Goal: Task Accomplishment & Management: Use online tool/utility

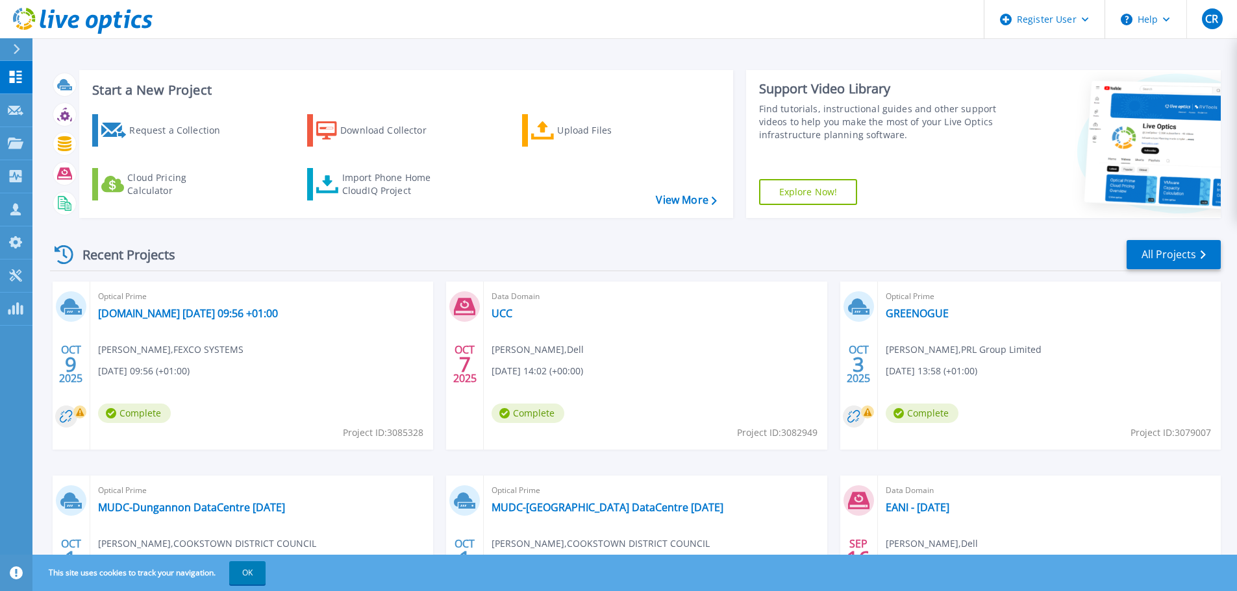
click at [139, 18] on icon at bounding box center [136, 22] width 10 height 14
click at [14, 81] on icon at bounding box center [16, 77] width 12 height 12
click at [1, 58] on button at bounding box center [16, 49] width 32 height 23
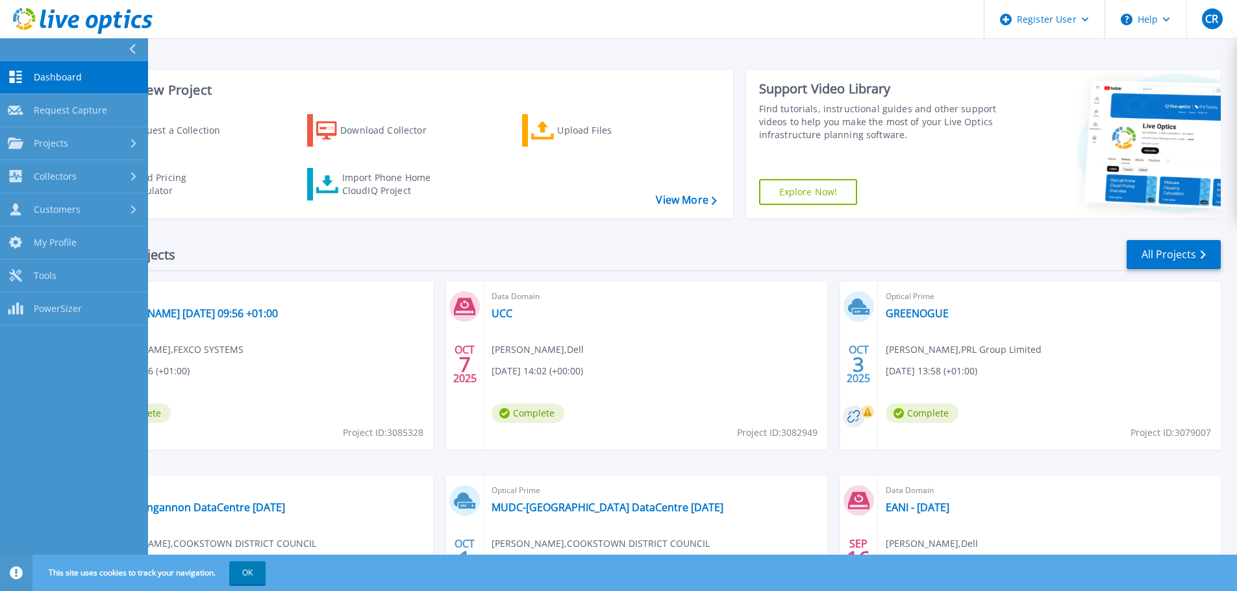
click at [127, 56] on div at bounding box center [137, 49] width 21 height 22
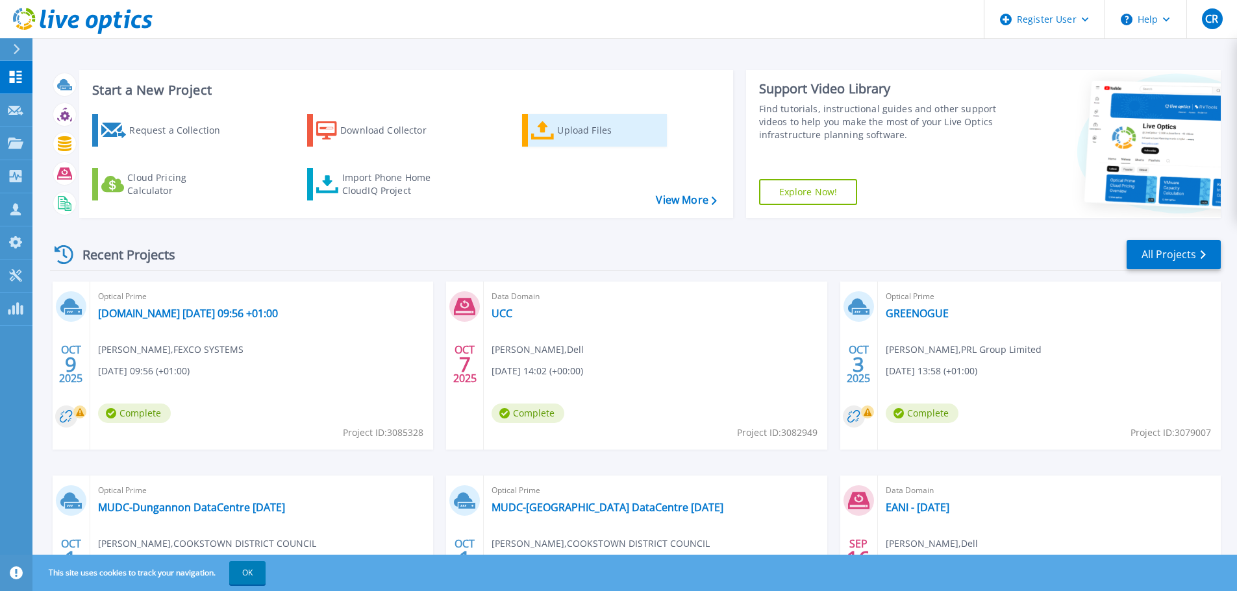
click at [554, 122] on link "Upload Files" at bounding box center [594, 130] width 145 height 32
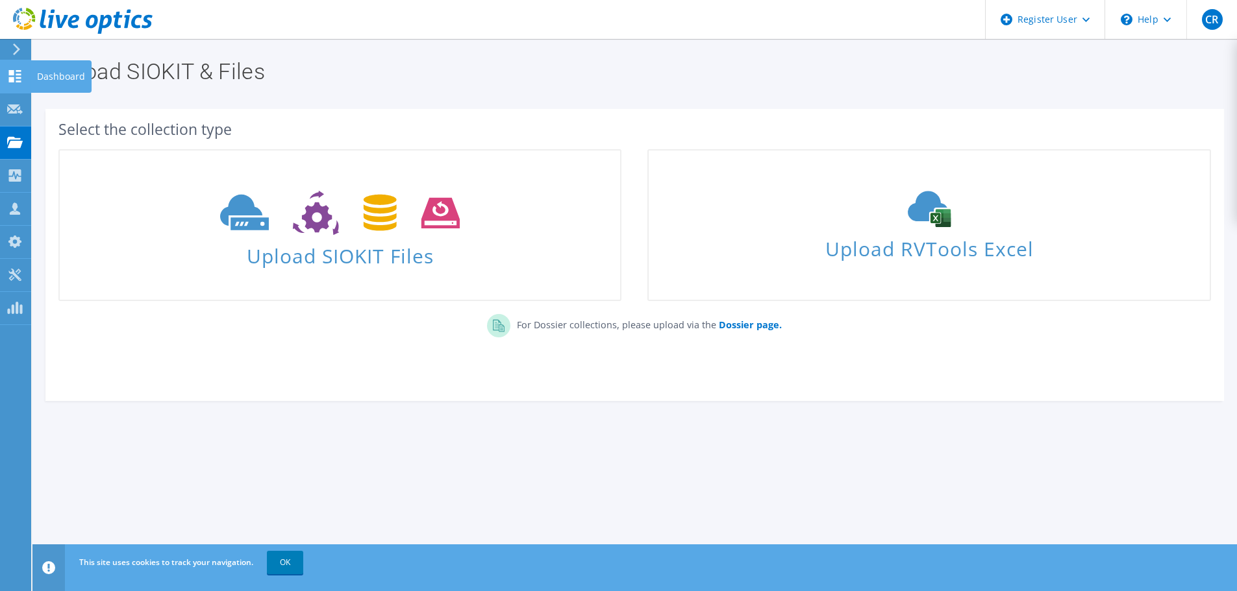
click at [18, 76] on icon at bounding box center [15, 76] width 16 height 12
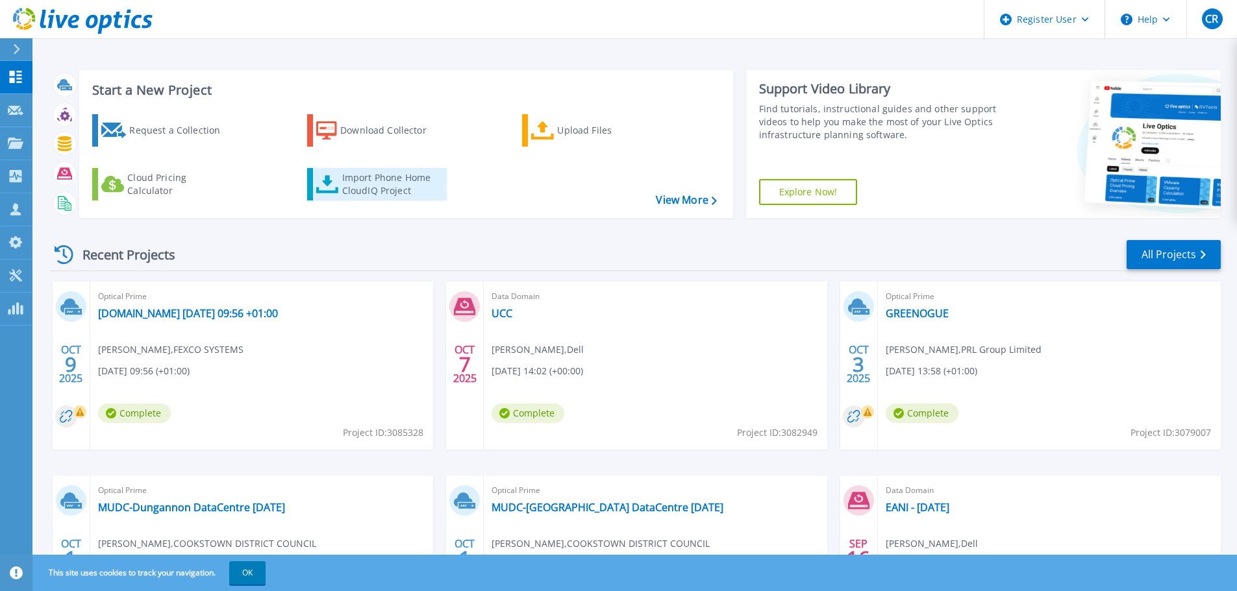
click at [342, 190] on div "Import Phone Home CloudIQ Project" at bounding box center [392, 184] width 101 height 26
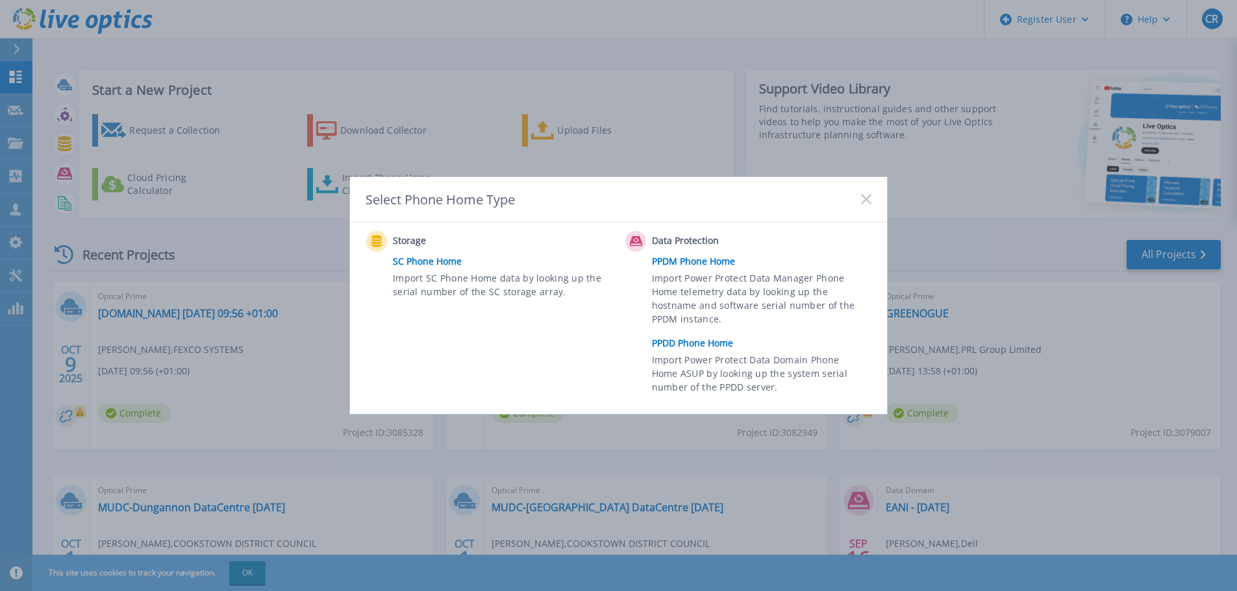
click at [712, 338] on link "PPDD Phone Home" at bounding box center [765, 343] width 226 height 19
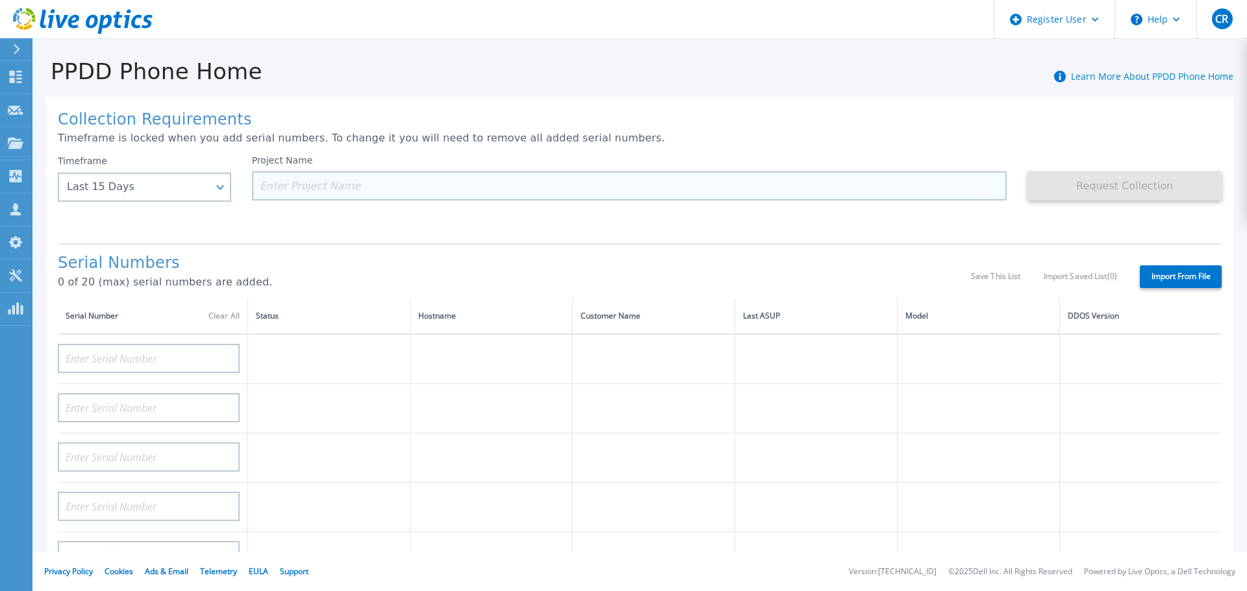
click at [783, 175] on input at bounding box center [629, 185] width 755 height 29
paste input "CRK00234318230"
type input "CRK00234318230"
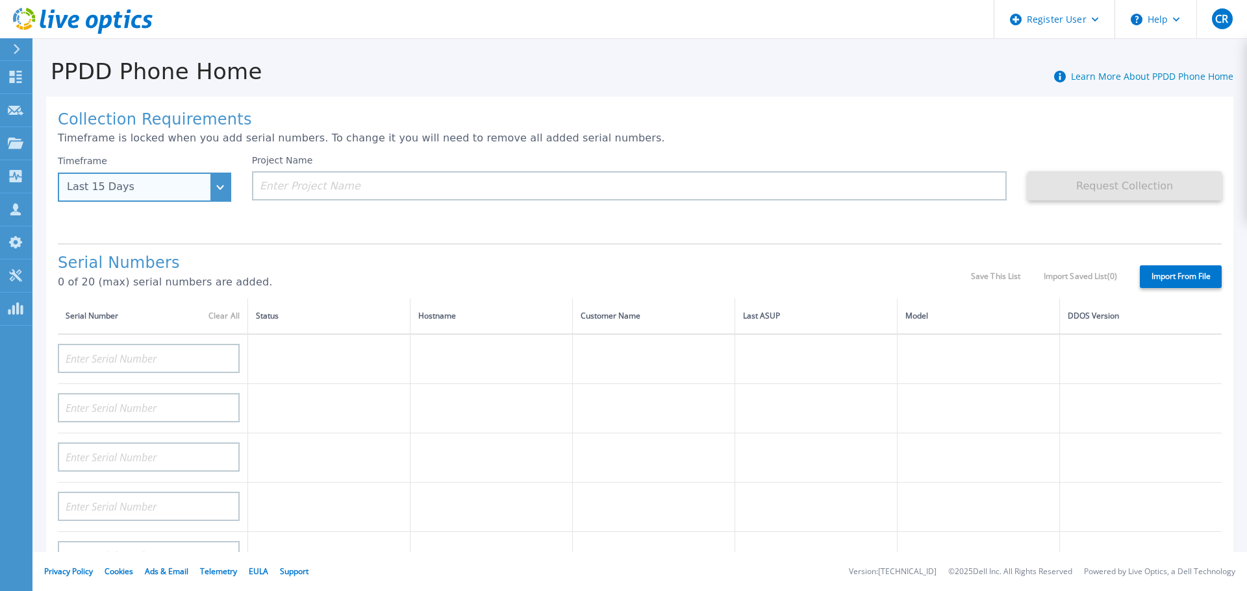
click at [190, 185] on div "Last 15 Days" at bounding box center [137, 187] width 141 height 12
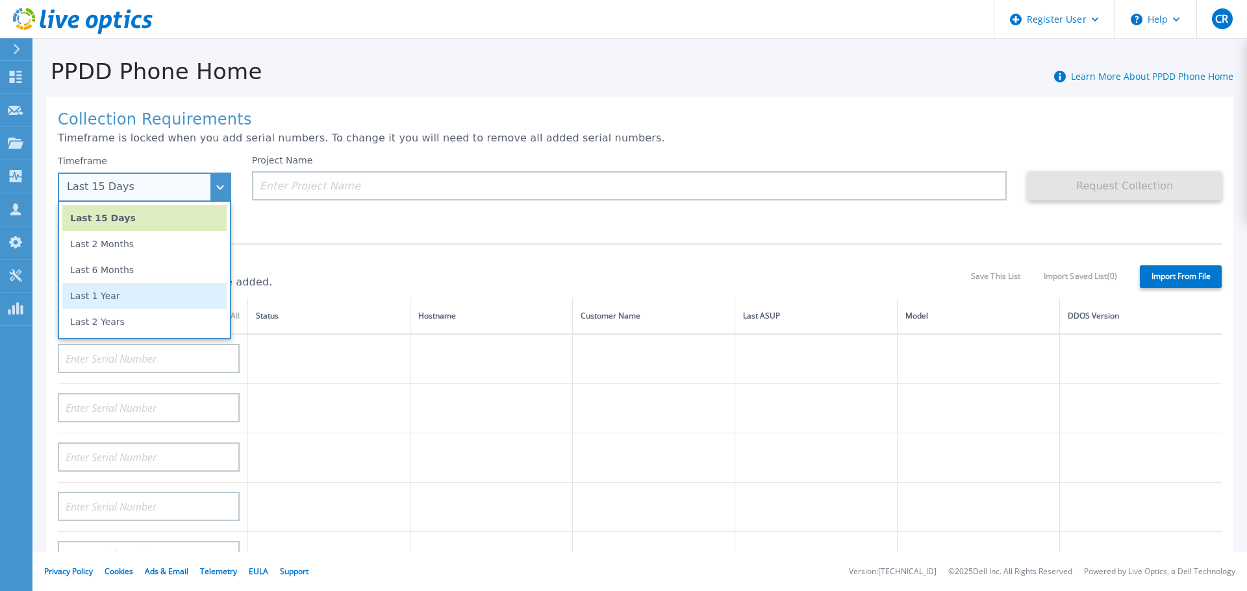
click at [162, 292] on li "Last 1 Year" at bounding box center [144, 296] width 164 height 26
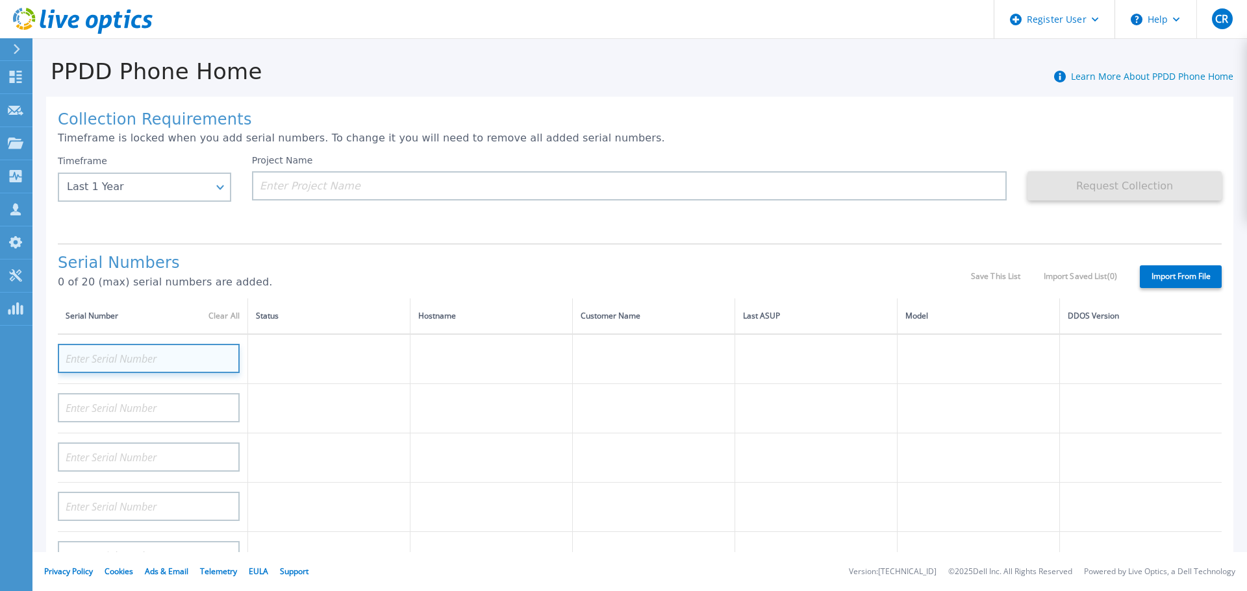
click at [135, 359] on input at bounding box center [149, 358] width 182 height 29
paste input "CRK00234318230"
type input "CRK00234318230"
click at [714, 206] on div "Project Name" at bounding box center [640, 194] width 776 height 78
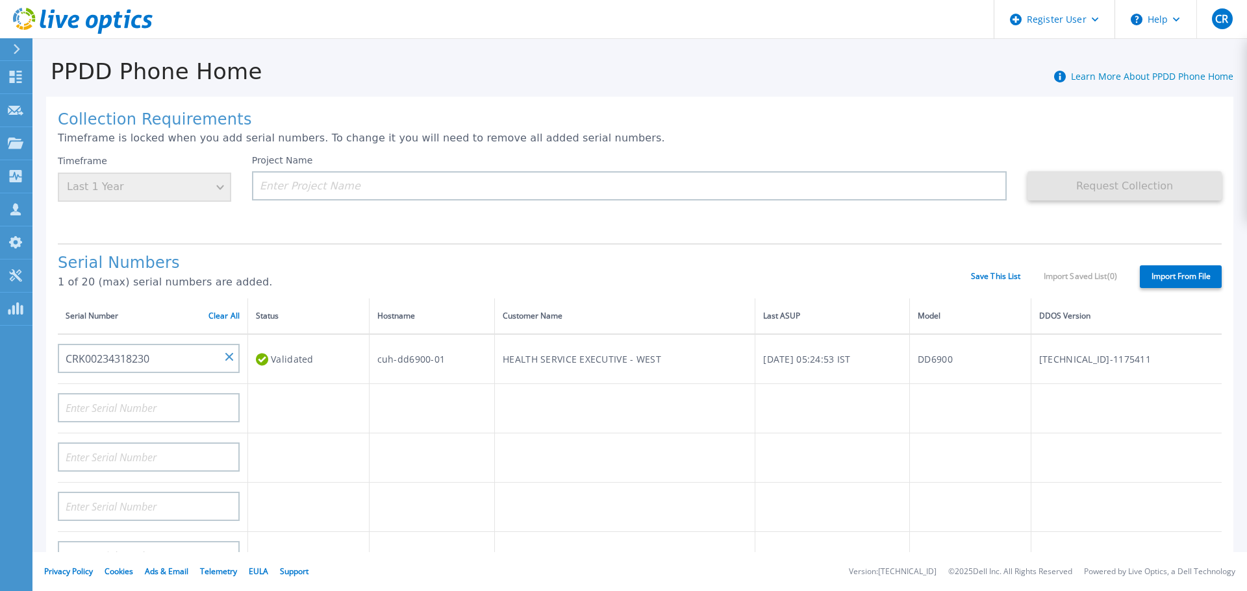
click at [561, 169] on div "Project Name" at bounding box center [629, 177] width 755 height 45
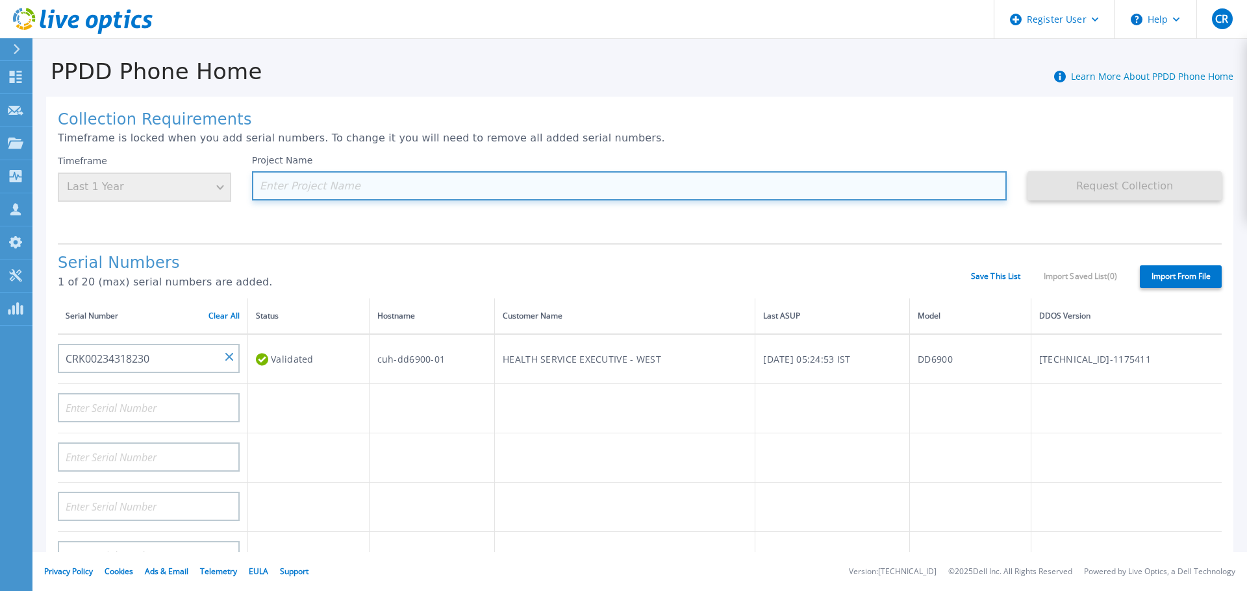
click at [561, 175] on input at bounding box center [629, 185] width 755 height 29
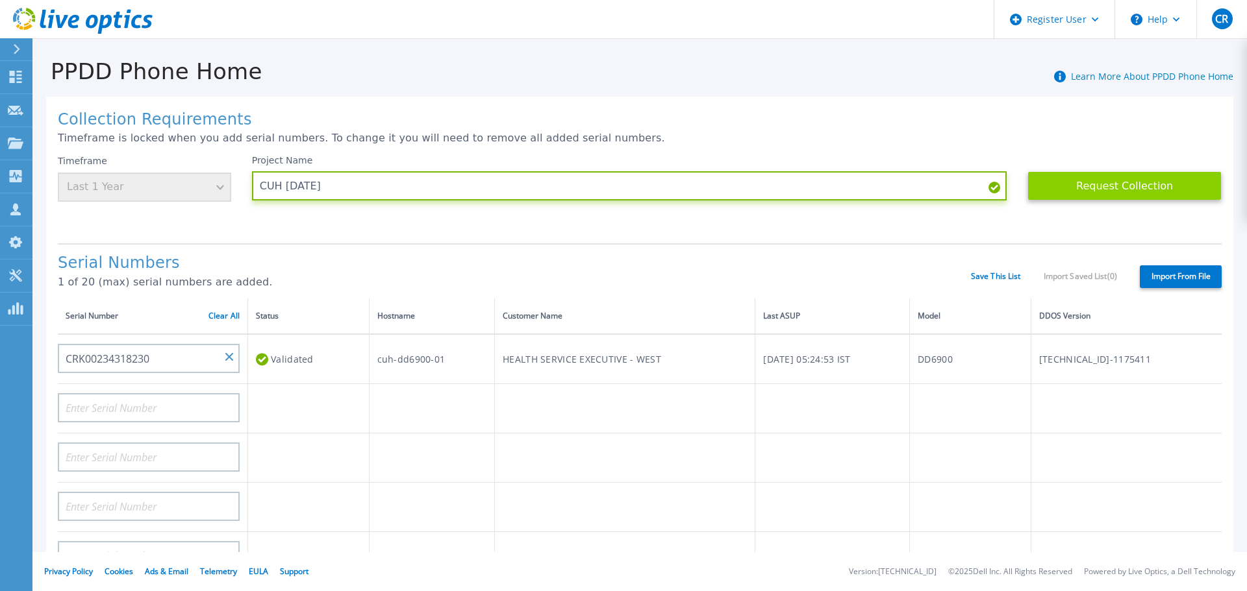
type input "CUH [DATE]"
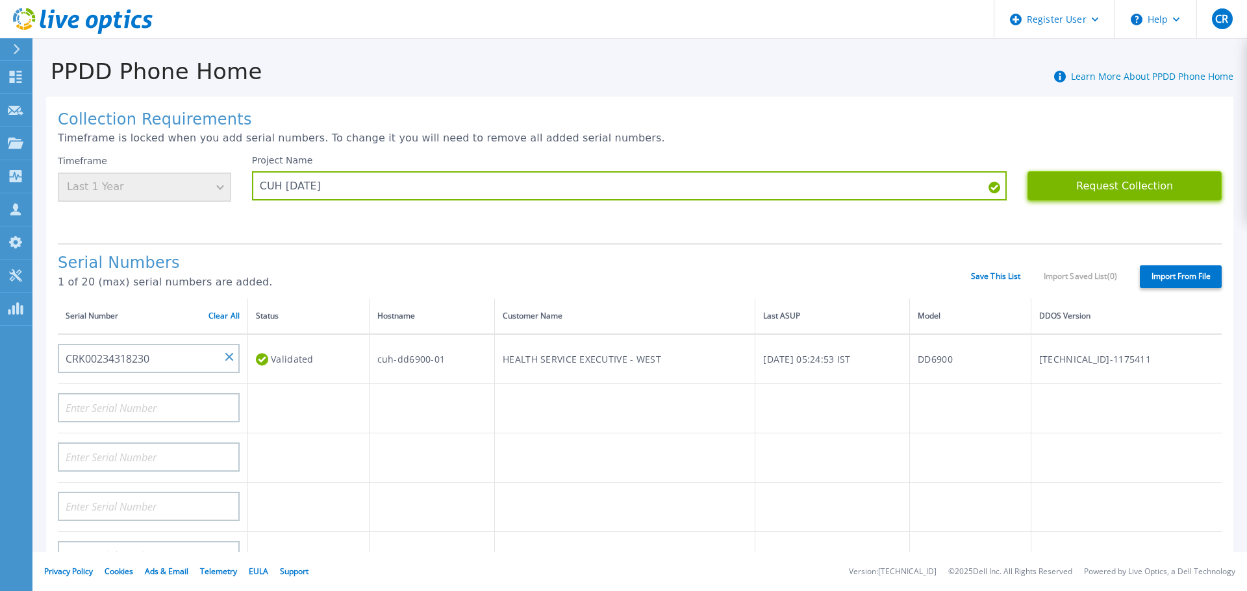
click at [1125, 189] on button "Request Collection" at bounding box center [1124, 185] width 194 height 29
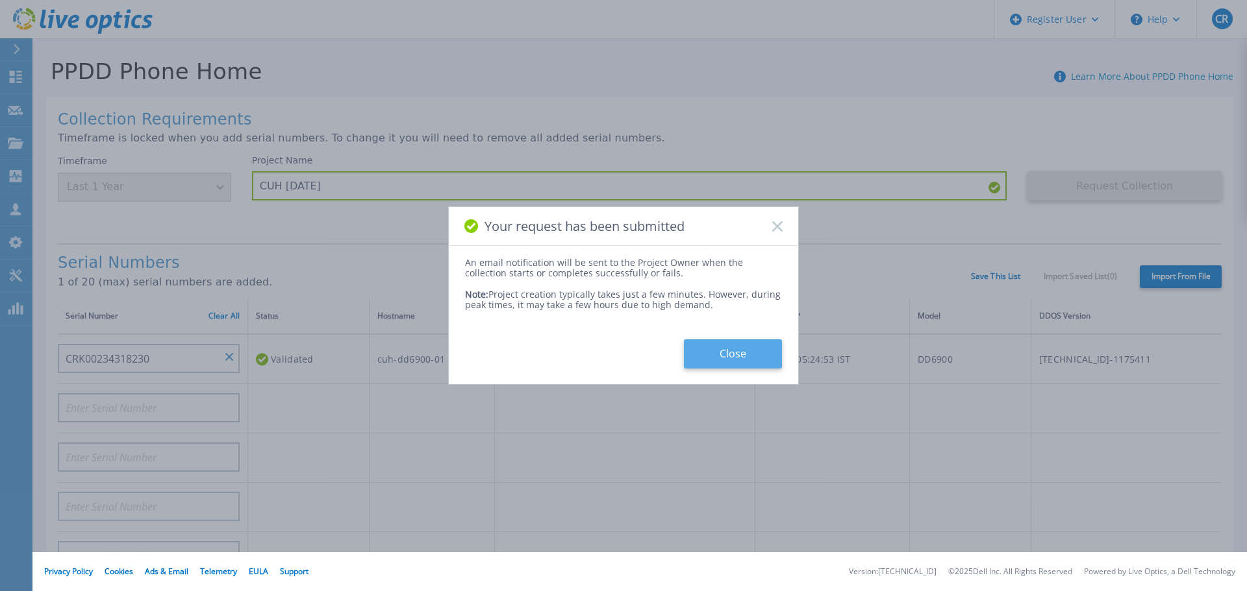
click at [767, 355] on button "Close" at bounding box center [733, 354] width 98 height 29
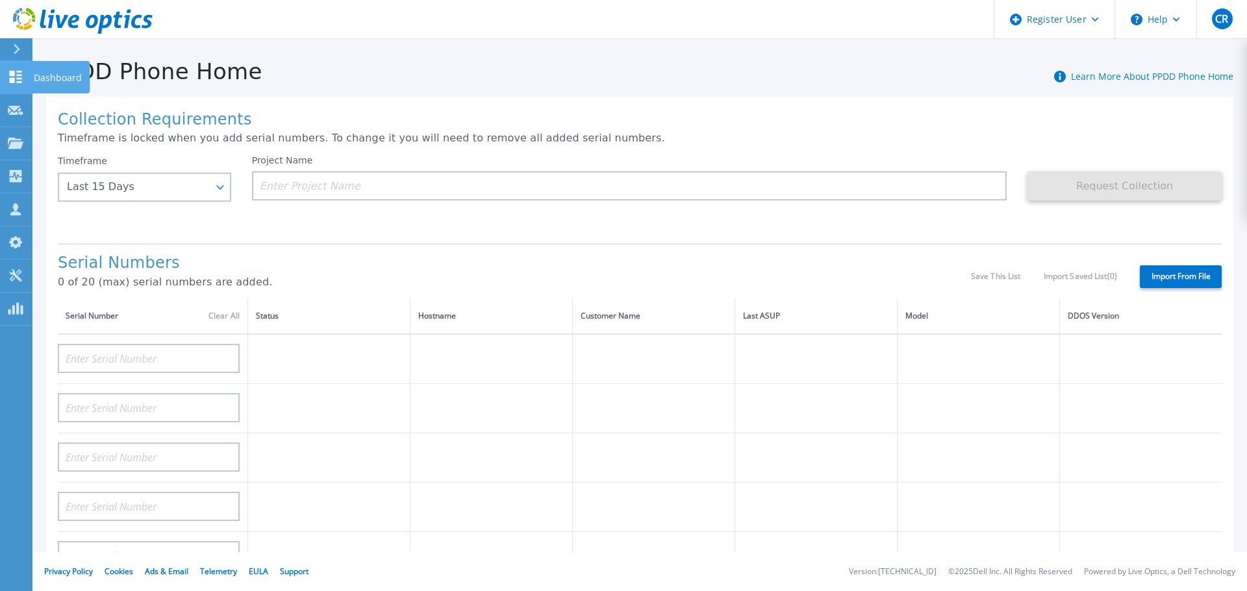
click at [14, 73] on icon at bounding box center [16, 77] width 12 height 12
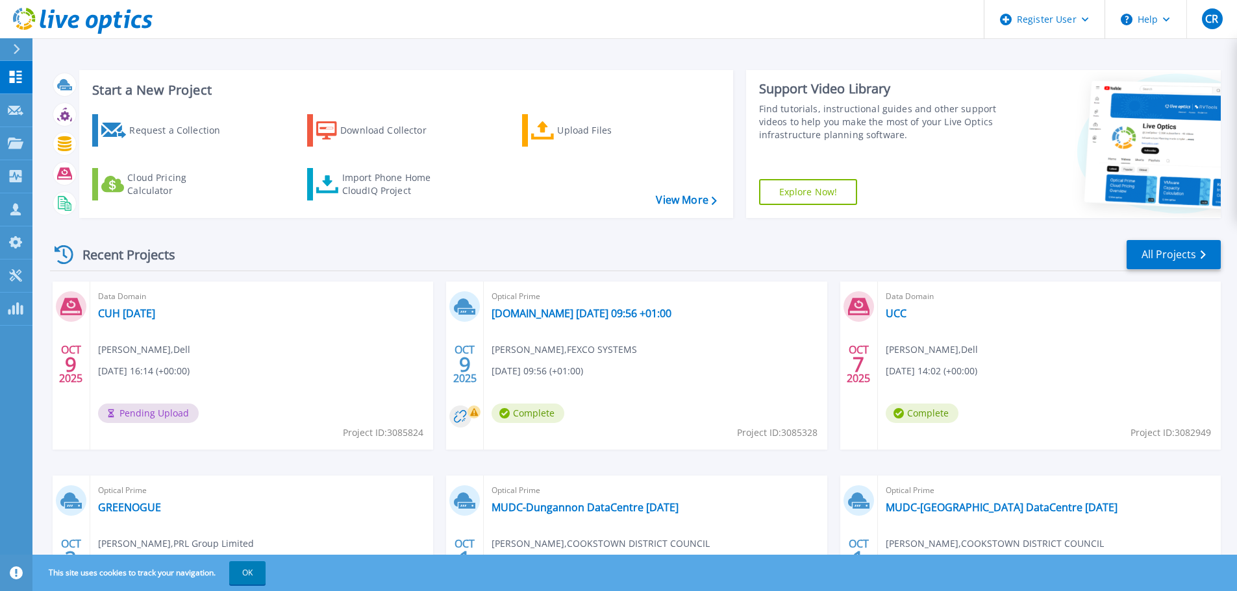
click at [145, 422] on span "Pending Upload" at bounding box center [148, 413] width 101 height 19
click at [147, 315] on link "CUH [DATE]" at bounding box center [126, 313] width 57 height 13
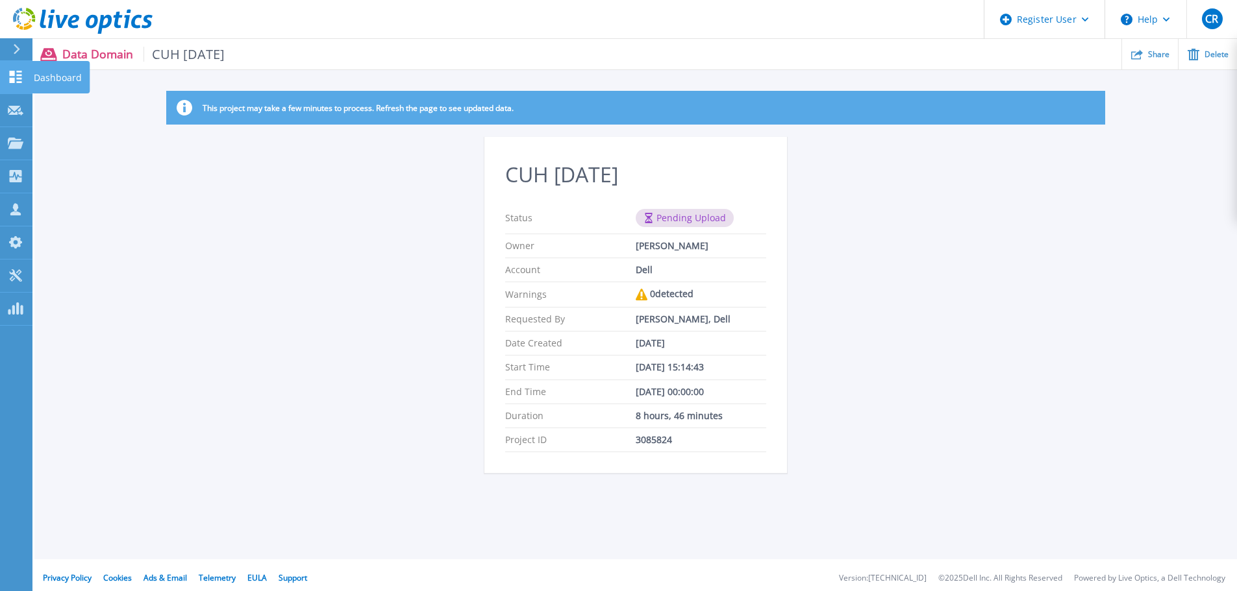
click at [21, 69] on link "Dashboard Dashboard" at bounding box center [16, 77] width 32 height 33
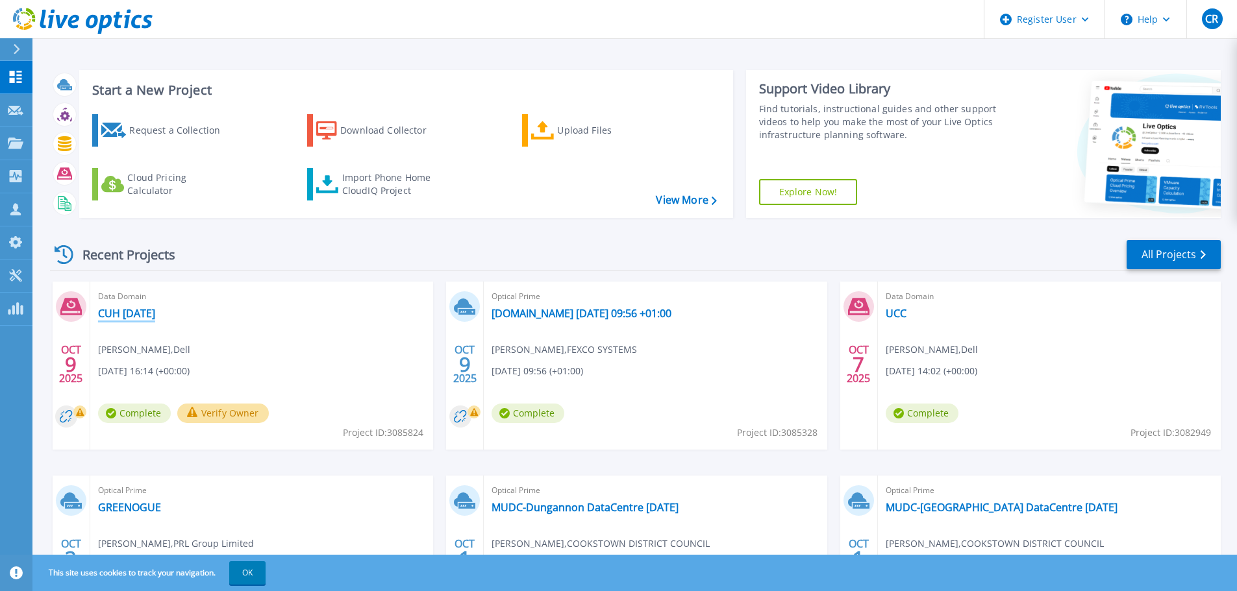
click at [141, 316] on link "CUH [DATE]" at bounding box center [126, 313] width 57 height 13
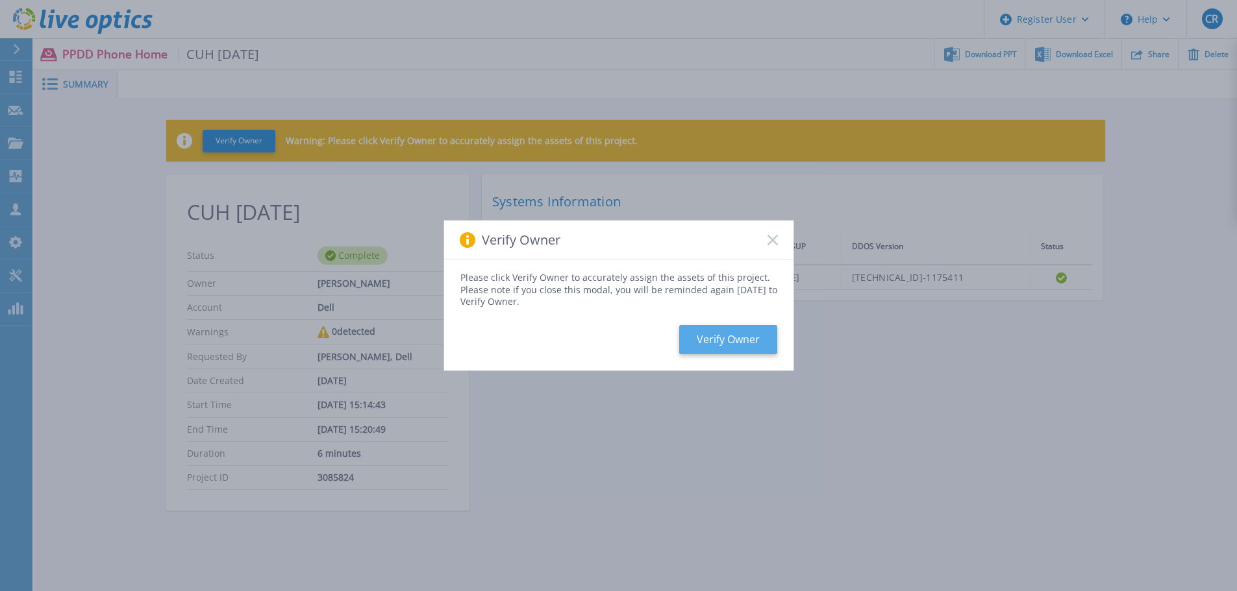
click at [739, 342] on button "Verify Owner" at bounding box center [728, 339] width 98 height 29
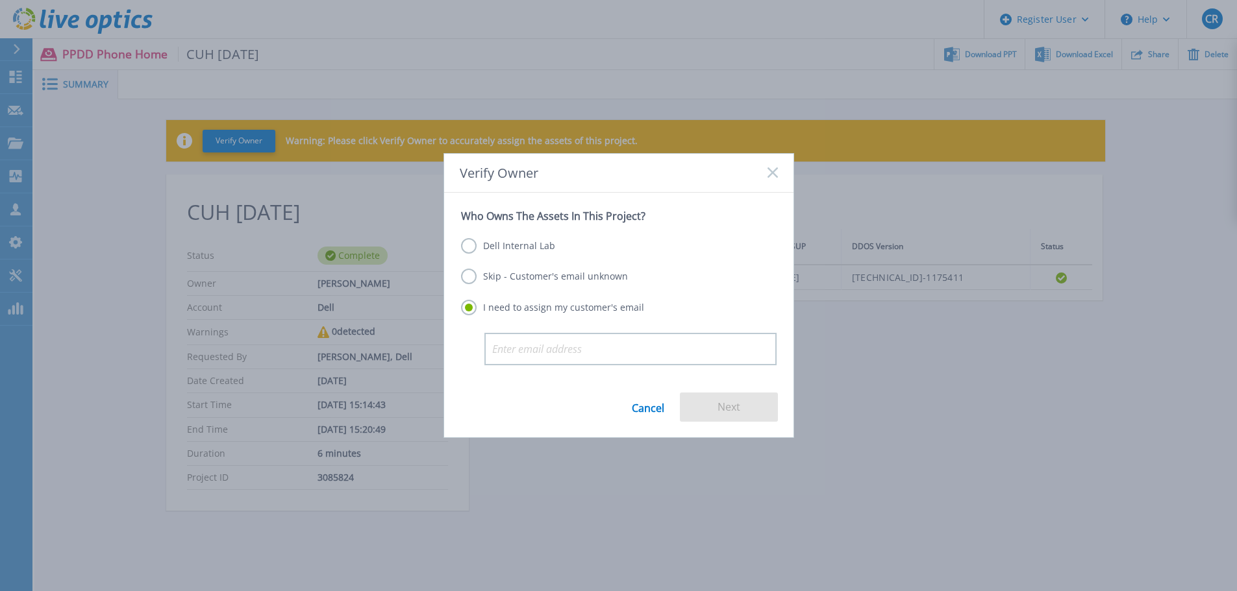
click at [514, 275] on label "Skip - Customer's email unknown" at bounding box center [544, 277] width 167 height 16
click at [0, 0] on input "Skip - Customer's email unknown" at bounding box center [0, 0] width 0 height 0
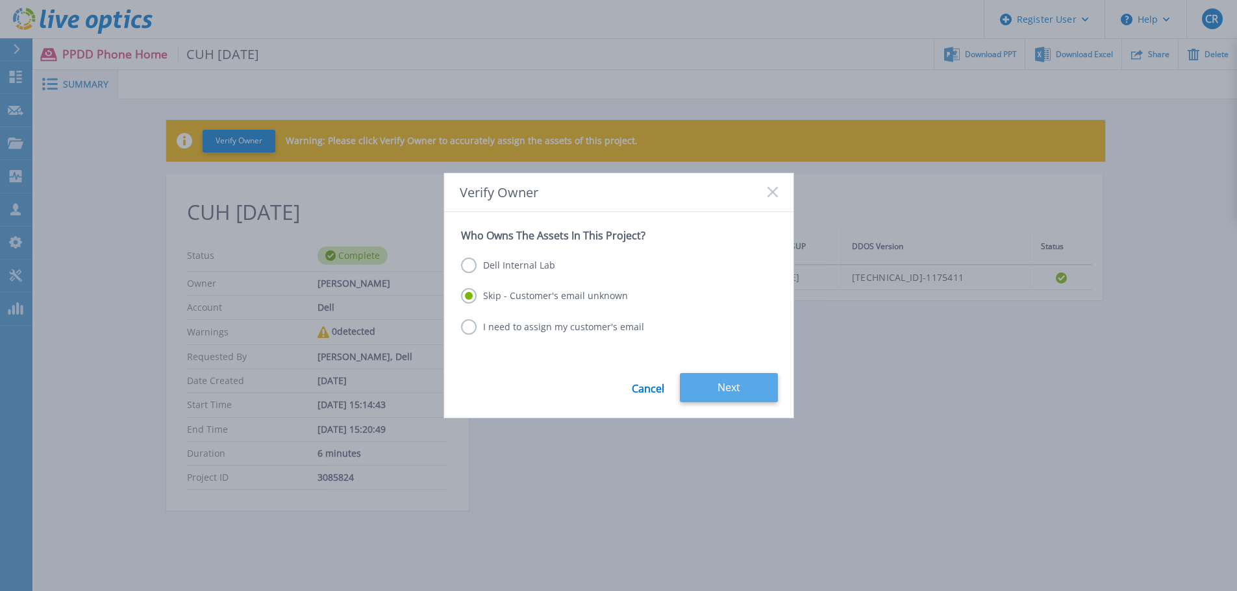
click at [764, 402] on button "Next" at bounding box center [729, 387] width 98 height 29
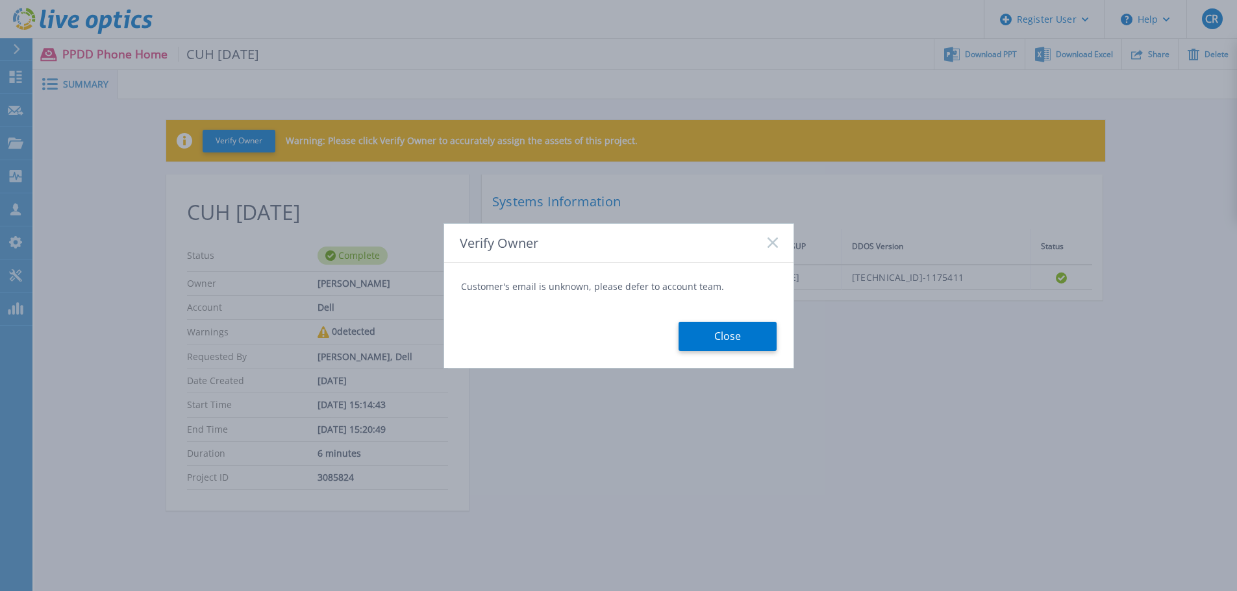
click at [764, 402] on div "Verify Owner Customer's email is unknown, please defer to account team. Close" at bounding box center [618, 295] width 1237 height 591
click at [722, 341] on button "Close" at bounding box center [727, 336] width 98 height 29
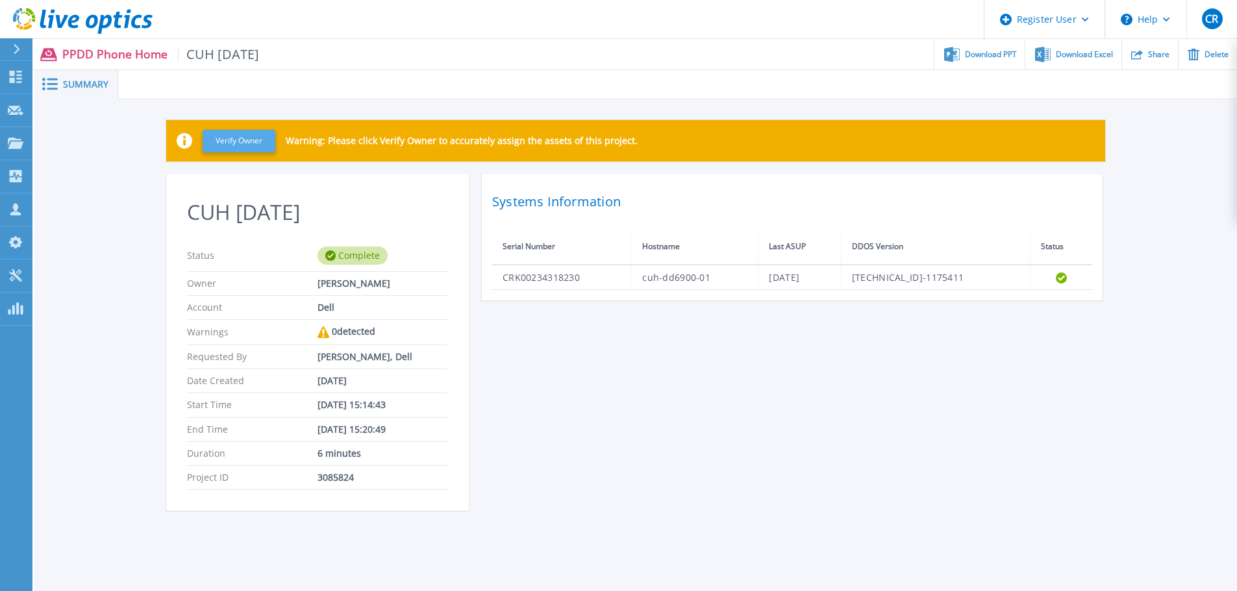
click at [250, 146] on button "Verify Owner" at bounding box center [239, 141] width 73 height 23
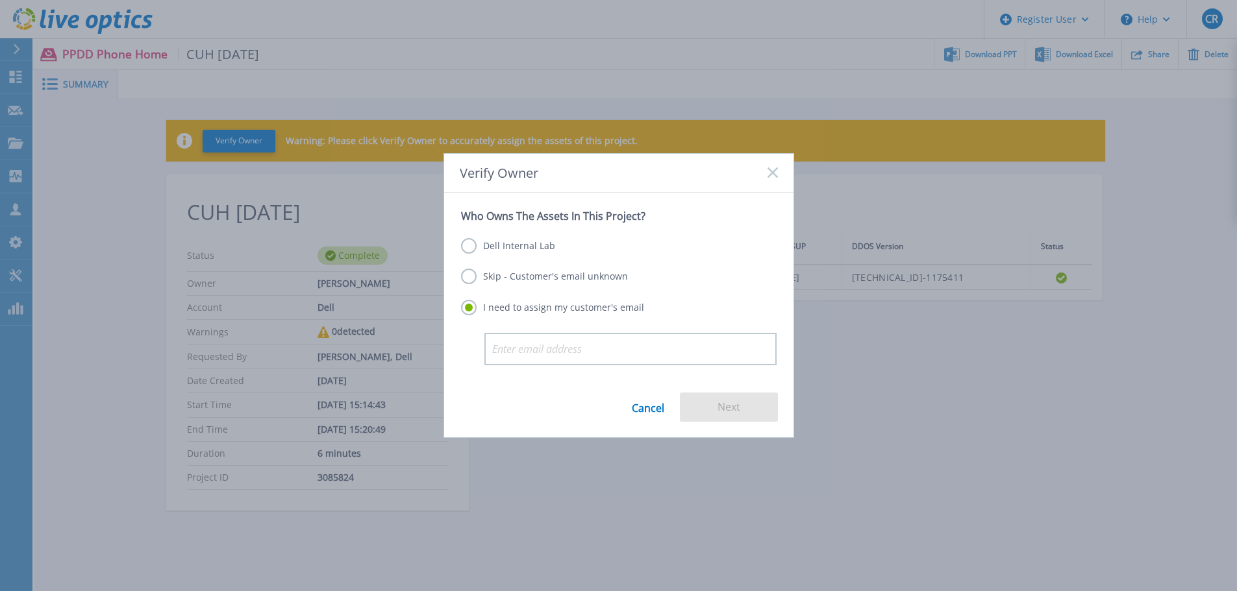
click at [507, 243] on label "Dell Internal Lab" at bounding box center [508, 246] width 94 height 16
click at [0, 0] on input "Dell Internal Lab" at bounding box center [0, 0] width 0 height 0
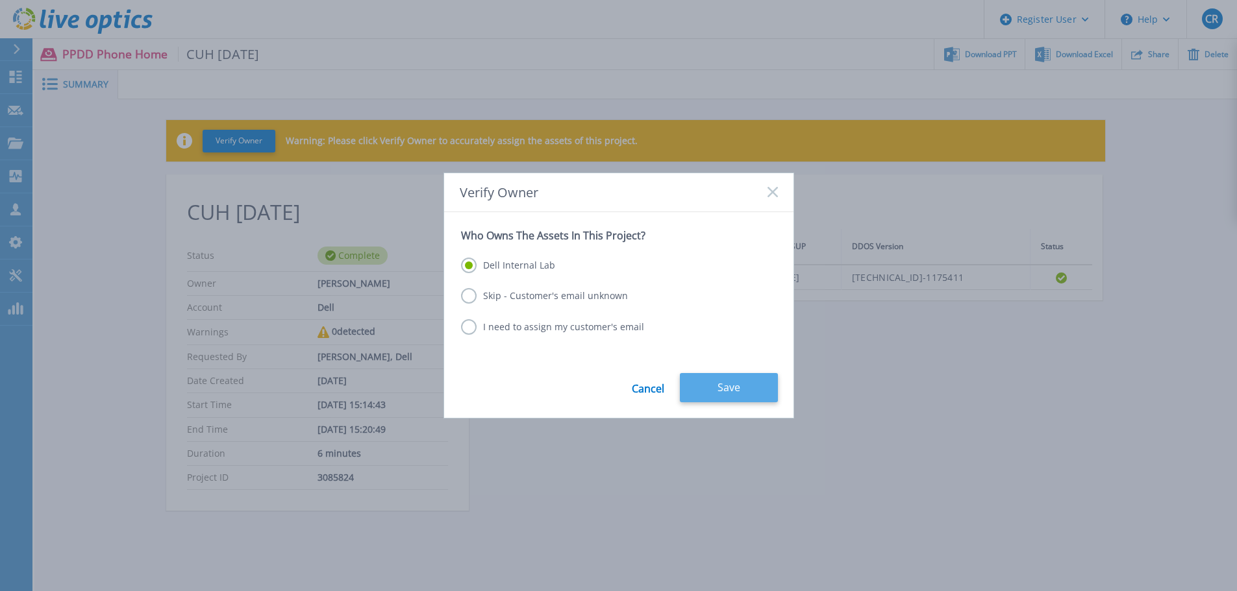
click at [725, 384] on button "Save" at bounding box center [729, 387] width 98 height 29
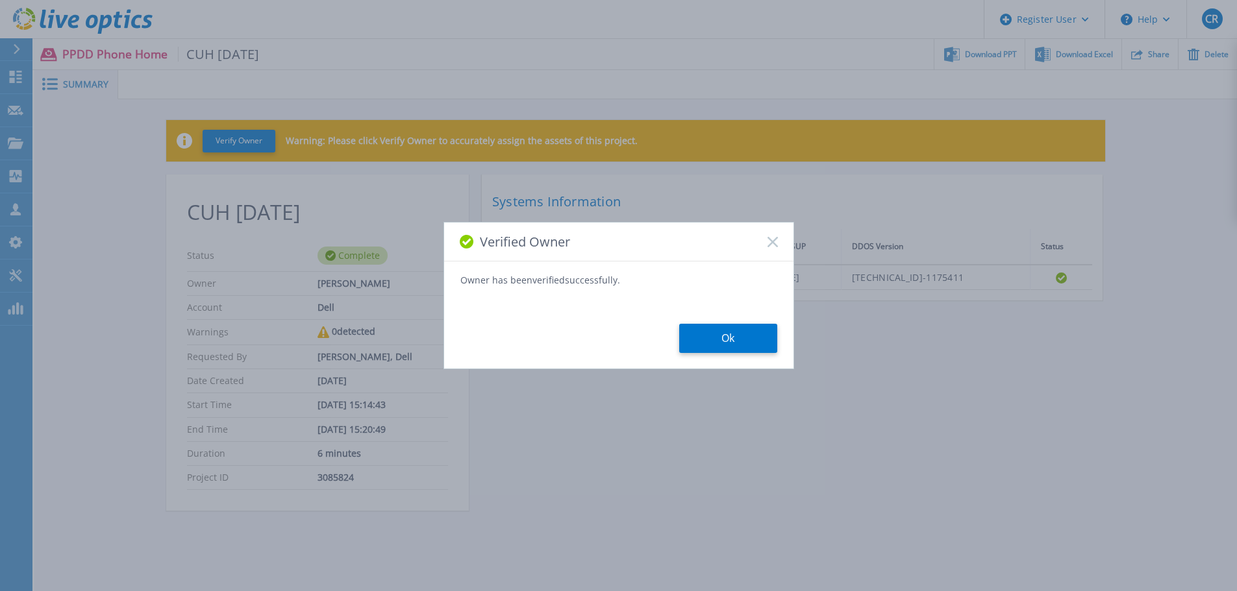
click at [746, 336] on button "Ok" at bounding box center [728, 338] width 98 height 29
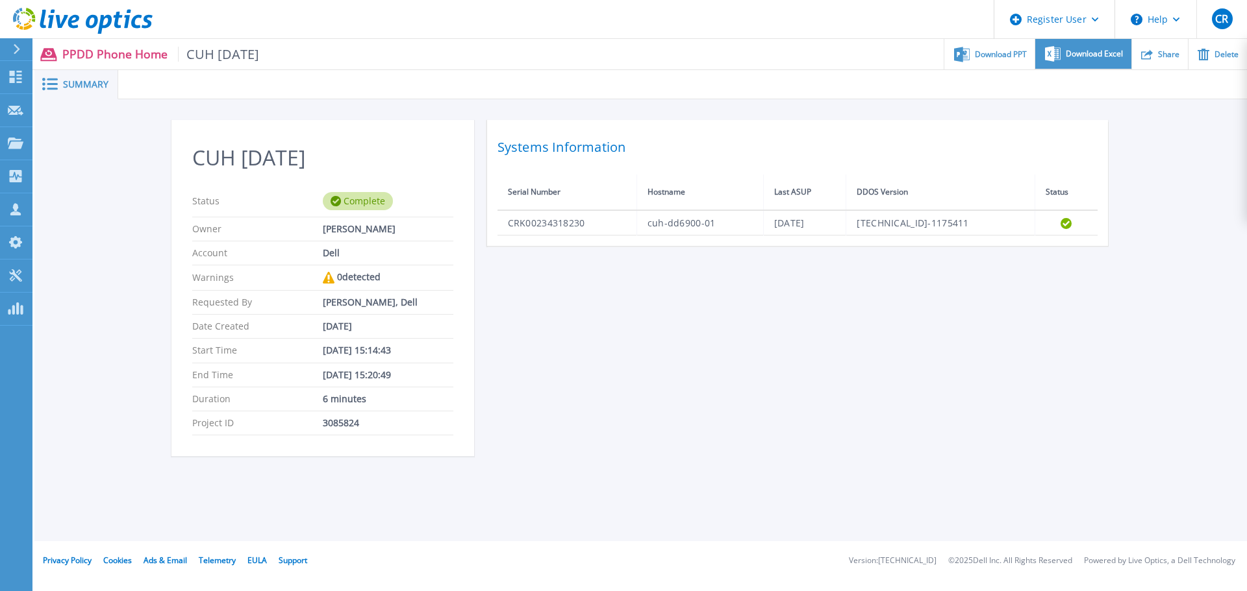
click at [1122, 53] on span "Download Excel" at bounding box center [1093, 54] width 57 height 8
click at [1002, 62] on div "Download PPT" at bounding box center [989, 54] width 90 height 31
click at [17, 76] on icon at bounding box center [16, 77] width 12 height 12
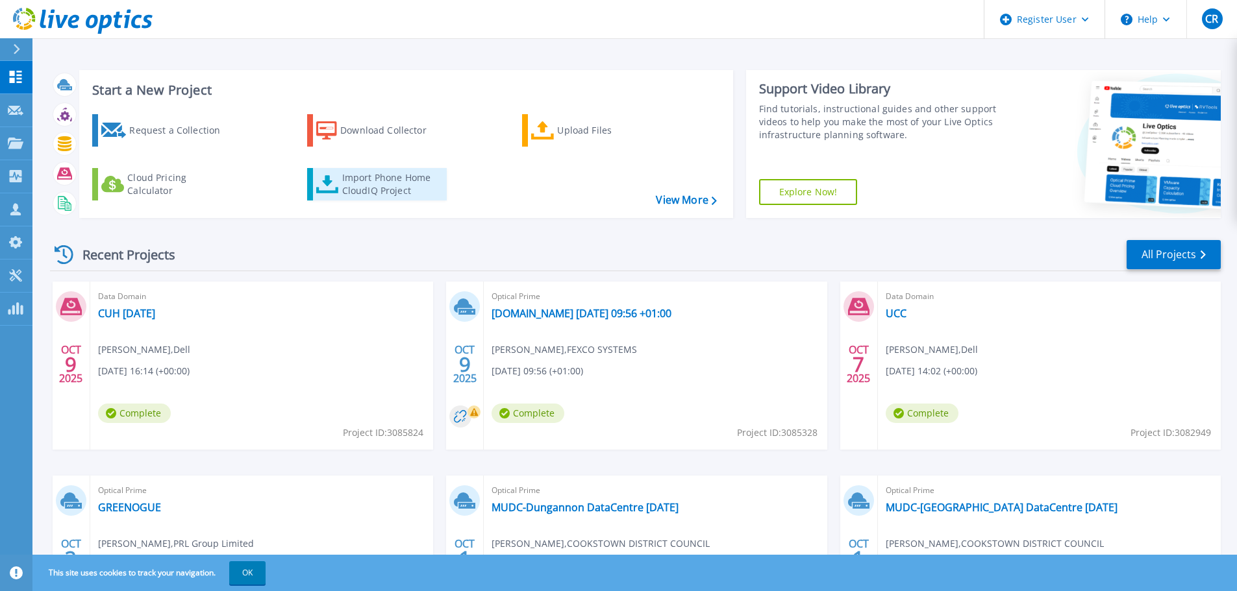
click at [356, 186] on div "Import Phone Home CloudIQ Project" at bounding box center [392, 184] width 101 height 26
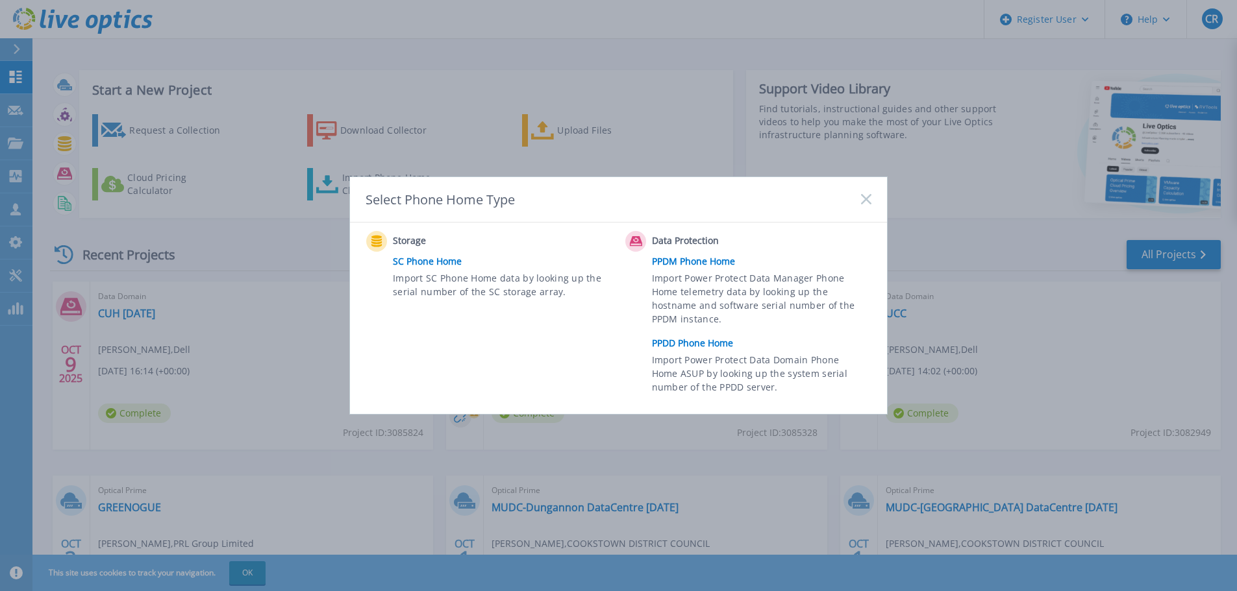
click at [682, 343] on link "PPDD Phone Home" at bounding box center [765, 343] width 226 height 19
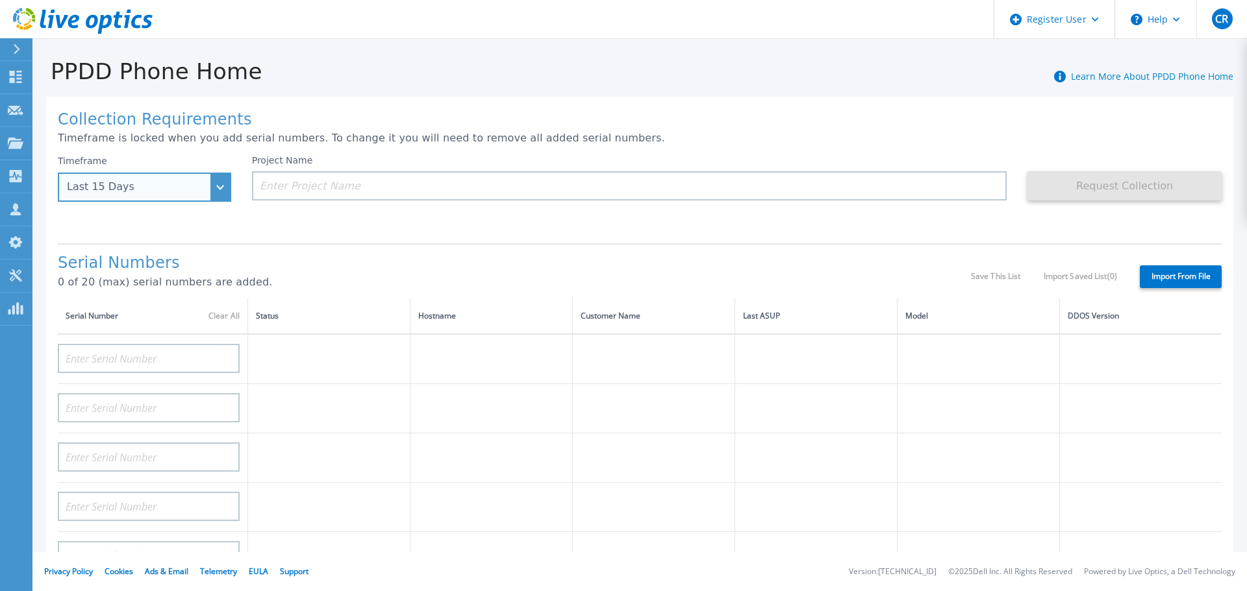
click at [110, 182] on div "Last 15 Days" at bounding box center [137, 187] width 141 height 12
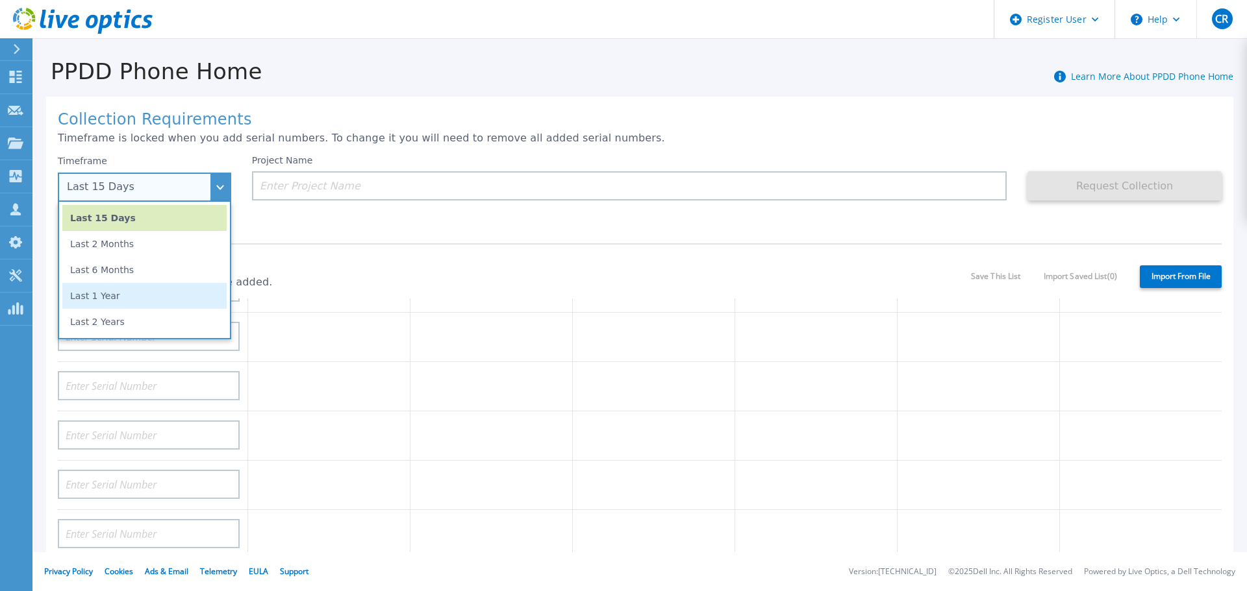
scroll to position [260, 0]
click at [144, 330] on li "Last 2 Years" at bounding box center [144, 322] width 164 height 26
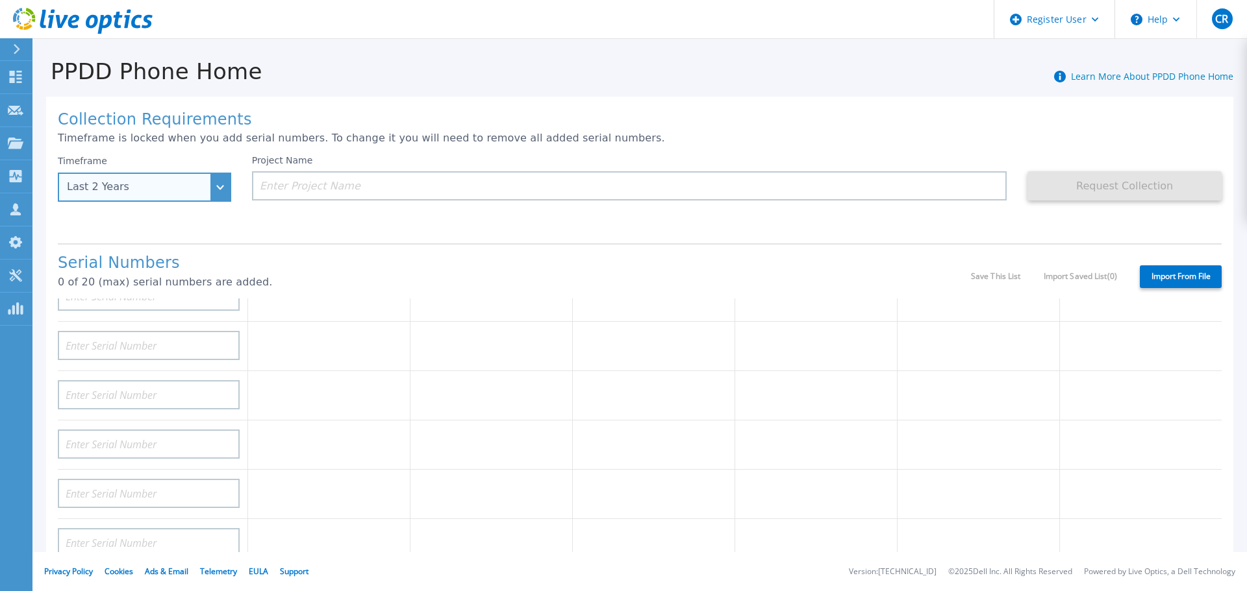
click at [217, 198] on div "Last 2 Years" at bounding box center [144, 187] width 173 height 29
click at [461, 221] on div "Project Name" at bounding box center [640, 194] width 776 height 78
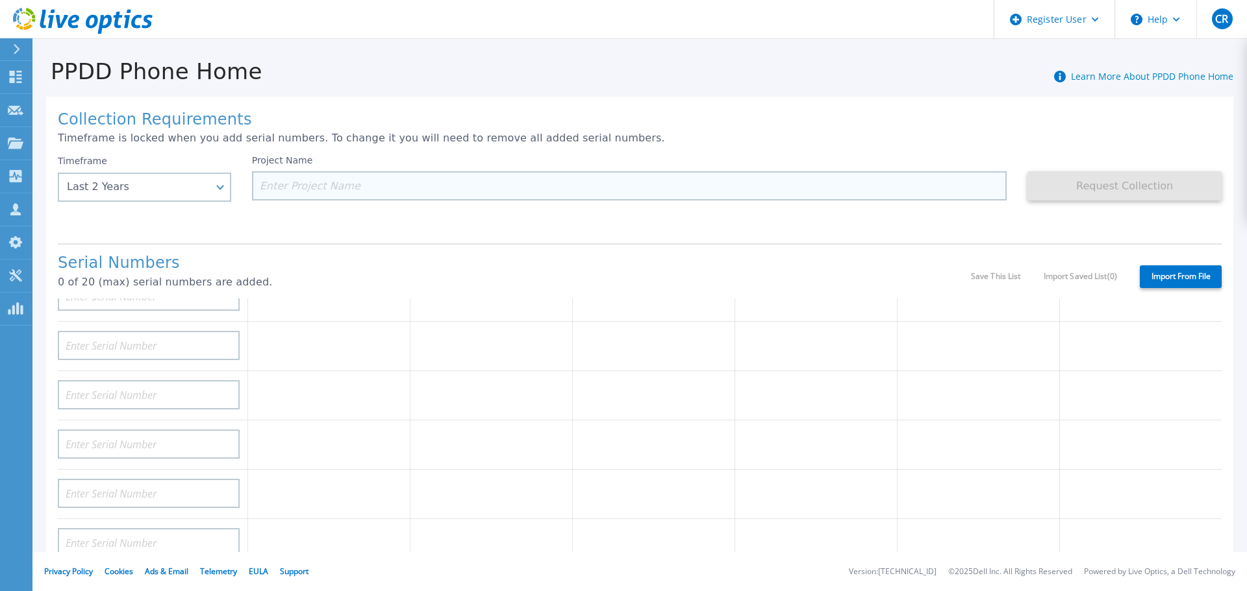
click at [356, 184] on input at bounding box center [629, 185] width 755 height 29
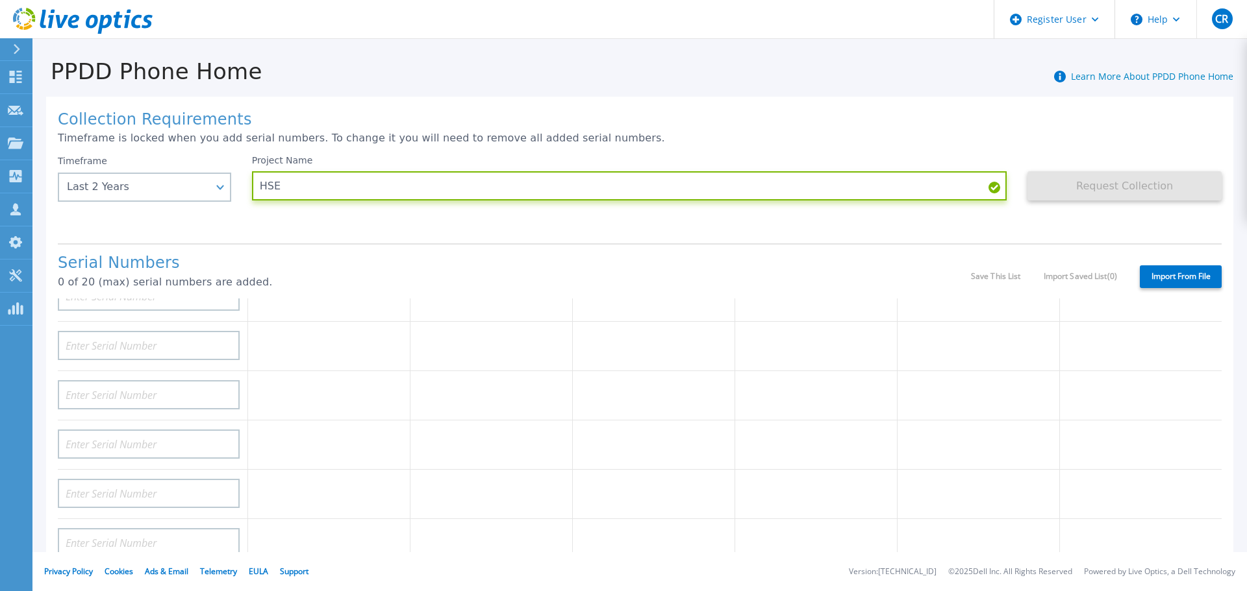
type input "HSE"
click at [377, 235] on div "Collection Requirements Timeframe is locked when you add serial numbers. To cha…" at bounding box center [639, 464] width 1187 height 734
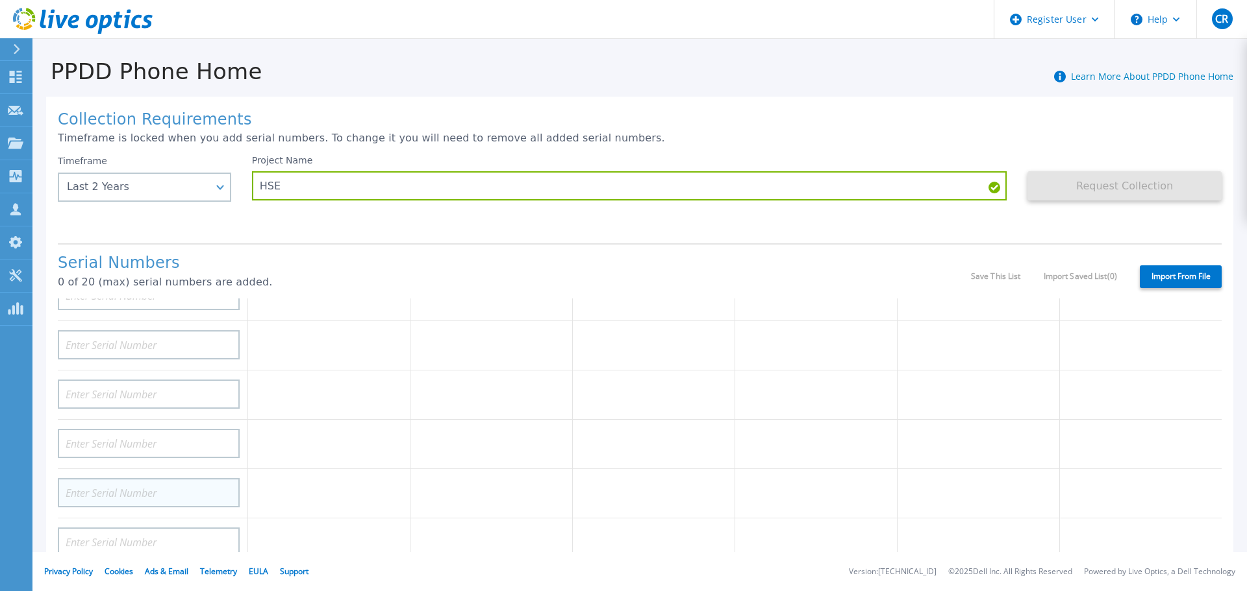
scroll to position [0, 0]
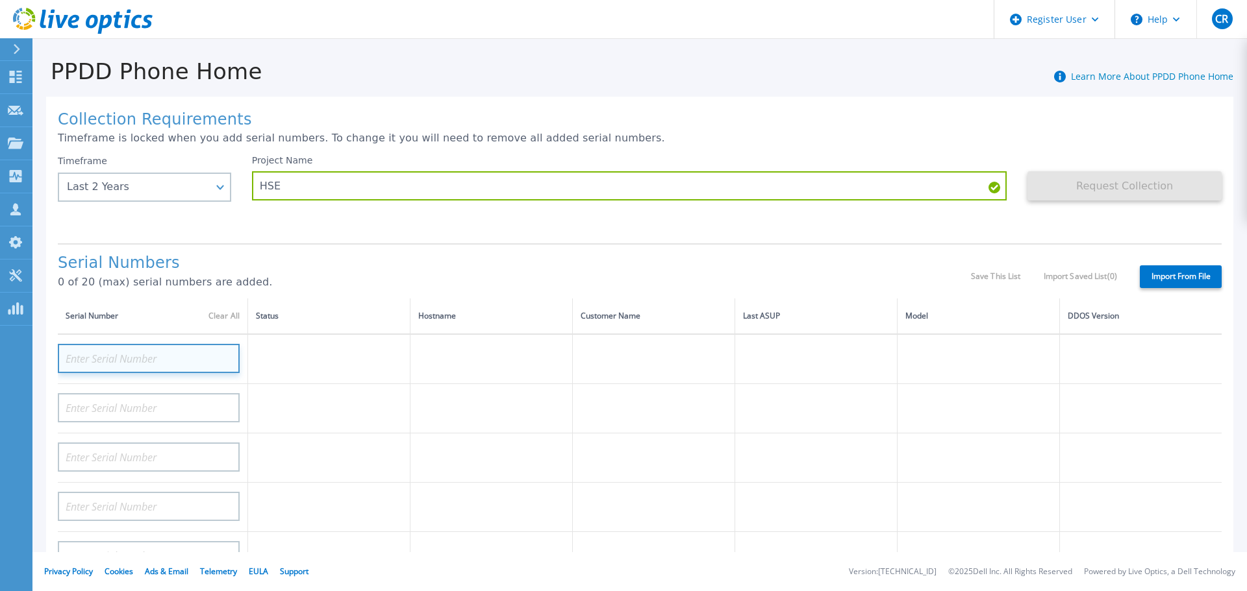
click at [150, 366] on input at bounding box center [149, 358] width 182 height 29
paste input "CKM01214906087"
type input "CKM01214906087"
click at [230, 249] on div "Serial Numbers 0 of 20 (max) serial numbers are added. Save This List Import Sa…" at bounding box center [639, 270] width 1163 height 55
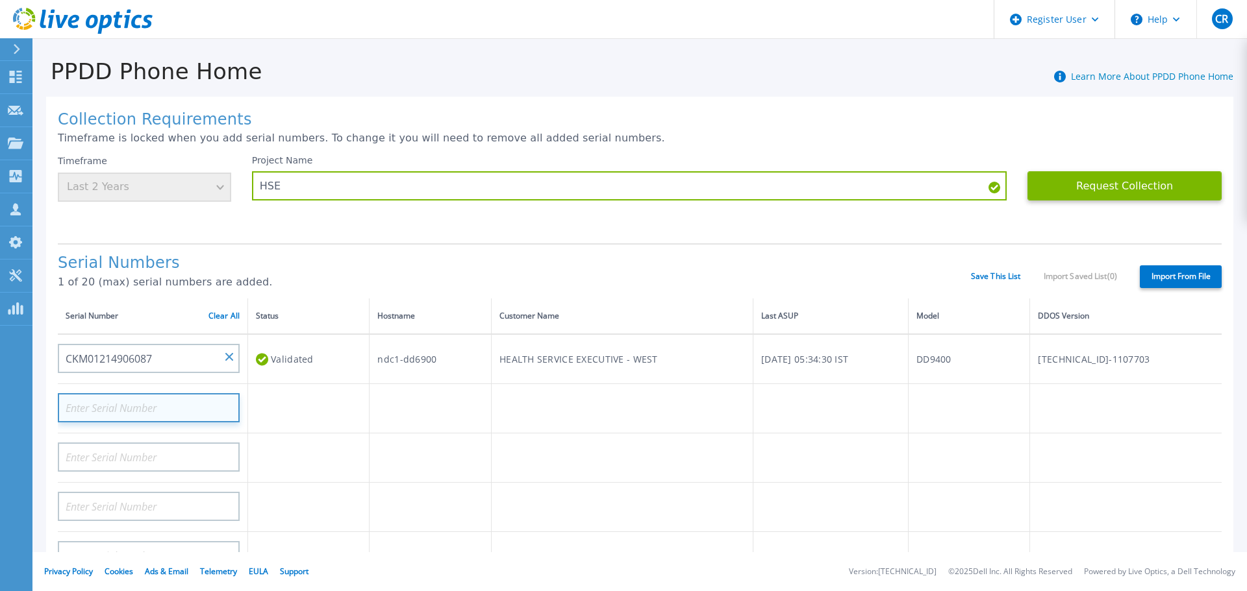
click at [141, 414] on input at bounding box center [149, 407] width 182 height 29
paste input "CKM01214905311"
type input "CKM01214905311"
click at [504, 406] on td at bounding box center [622, 408] width 262 height 49
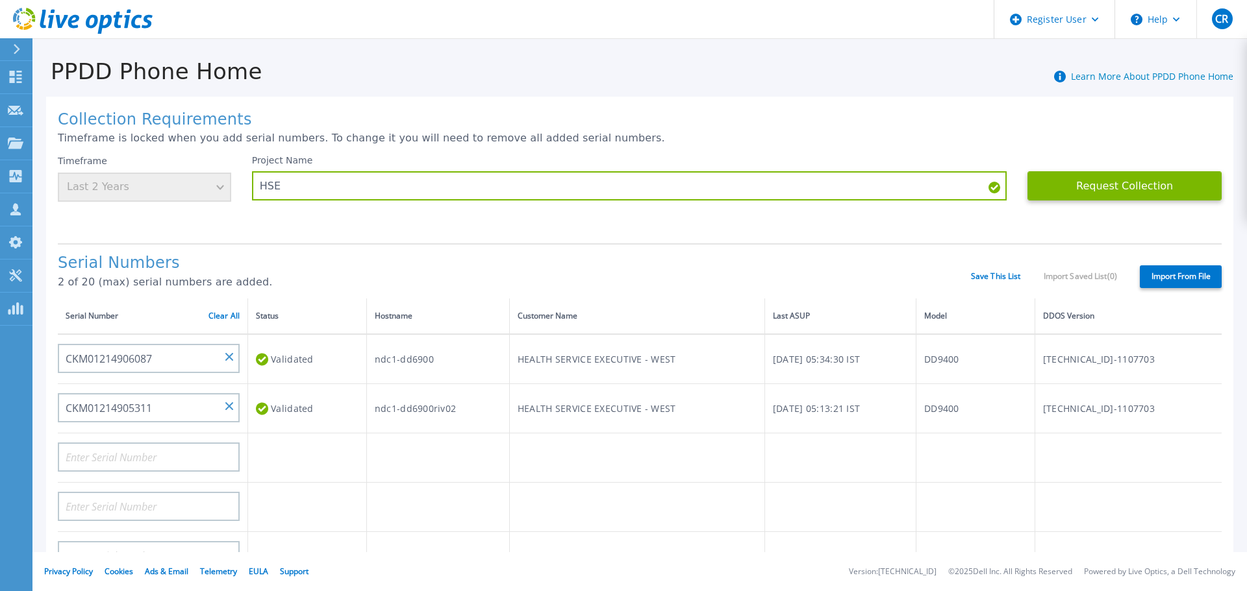
click at [453, 434] on td at bounding box center [437, 458] width 143 height 49
click at [1165, 221] on div "Request Collection This might take a few minutes please wait..." at bounding box center [1124, 194] width 194 height 78
click at [1155, 179] on button "Request Collection" at bounding box center [1124, 185] width 194 height 29
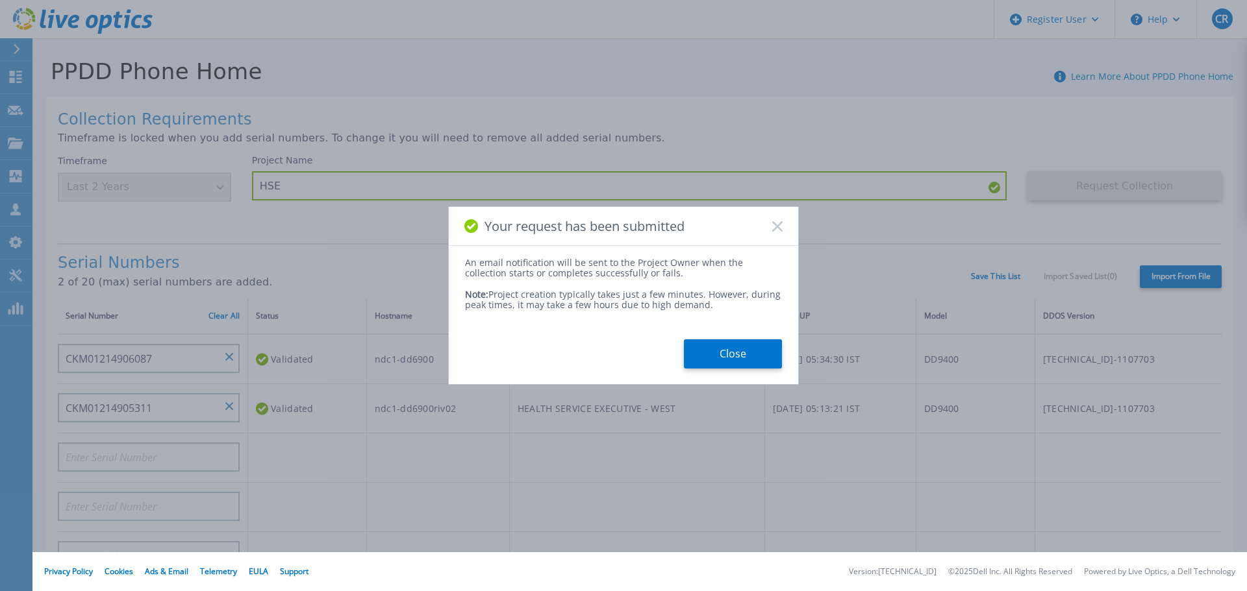
click at [293, 429] on div "Your request has been submitted An email notification will be sent to the Proje…" at bounding box center [623, 295] width 1247 height 591
click at [739, 355] on button "Close" at bounding box center [733, 354] width 98 height 29
